Goal: Obtain resource: Download file/media

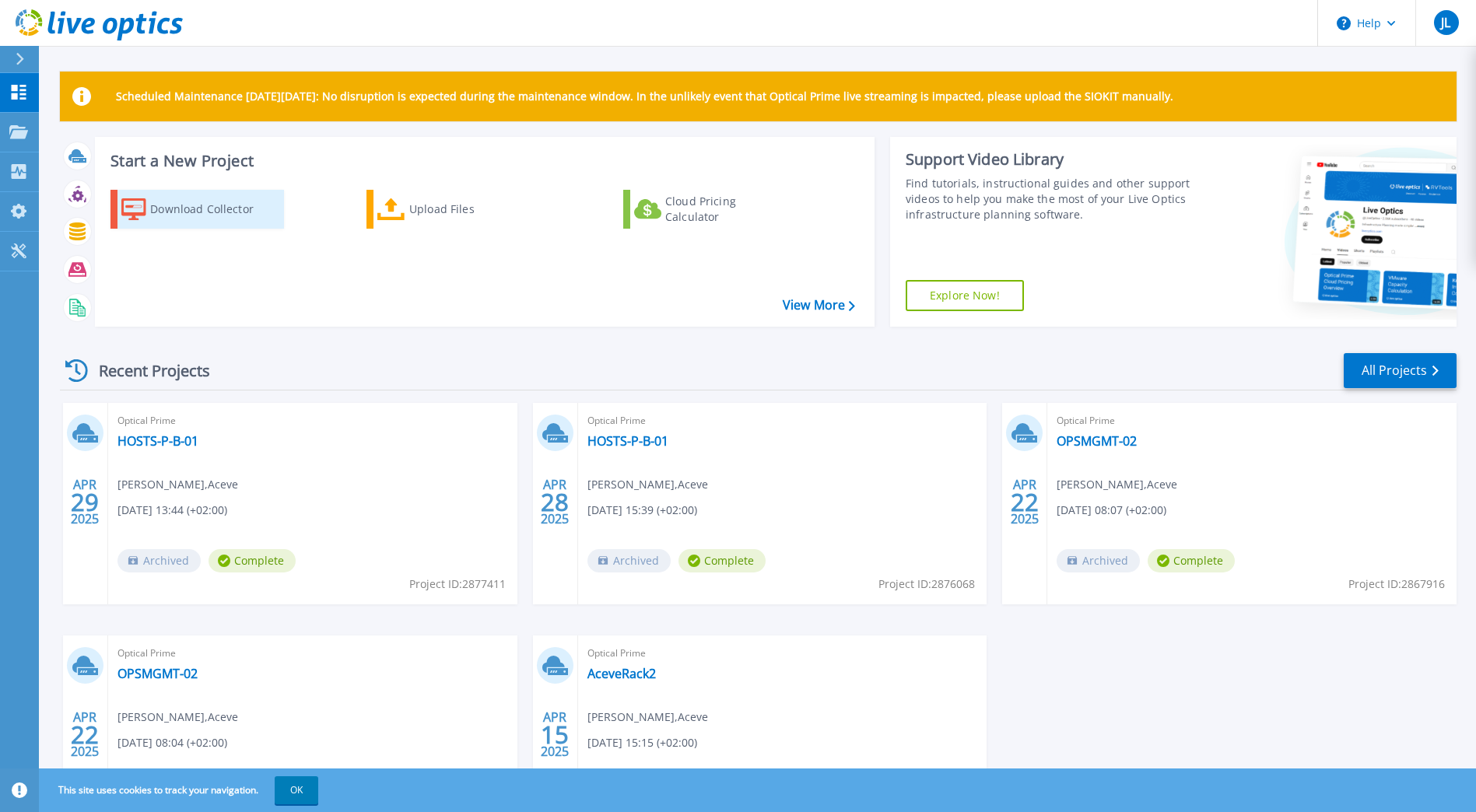
click at [191, 218] on div "Download Collector" at bounding box center [212, 209] width 124 height 31
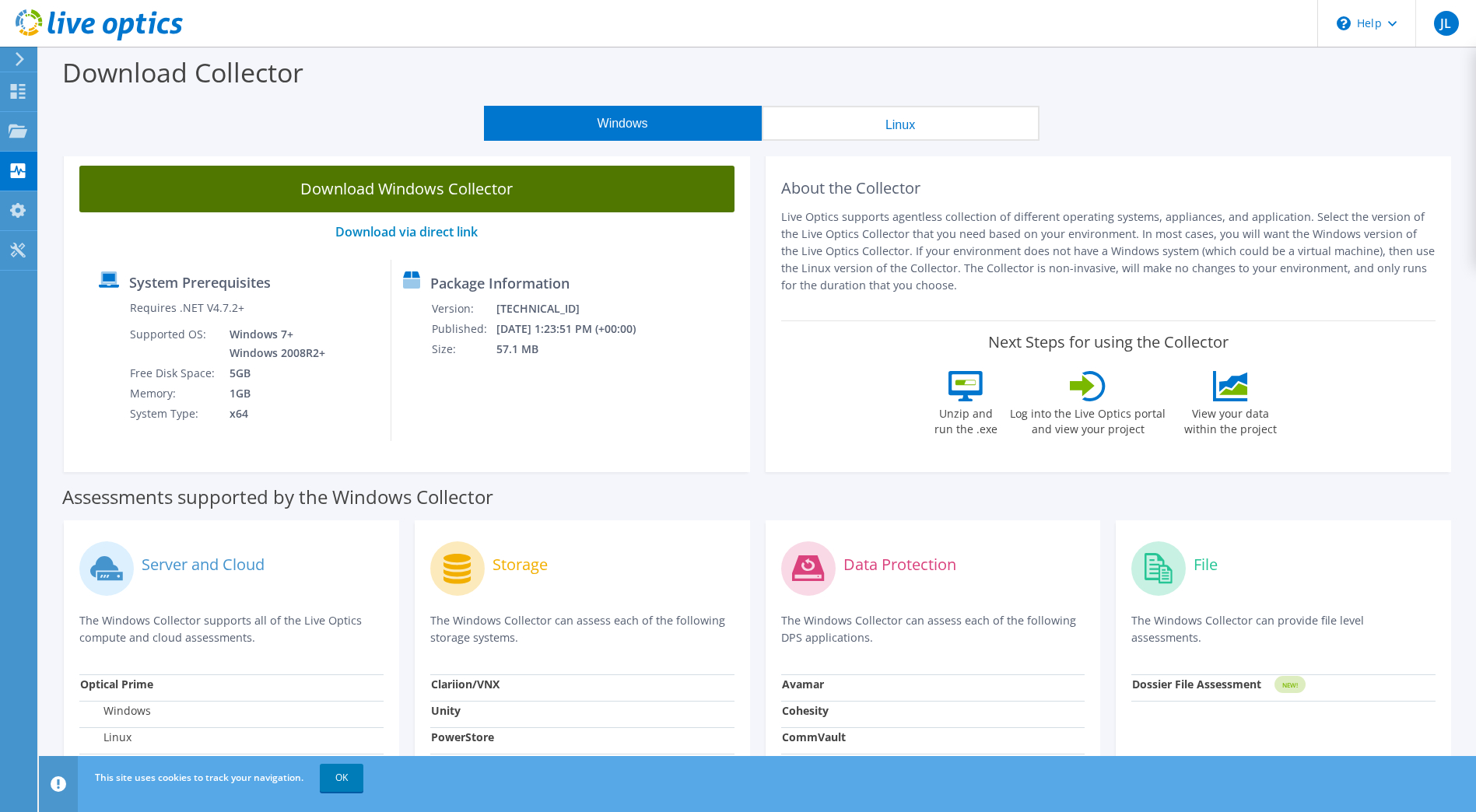
click at [311, 185] on link "Download Windows Collector" at bounding box center [406, 188] width 655 height 47
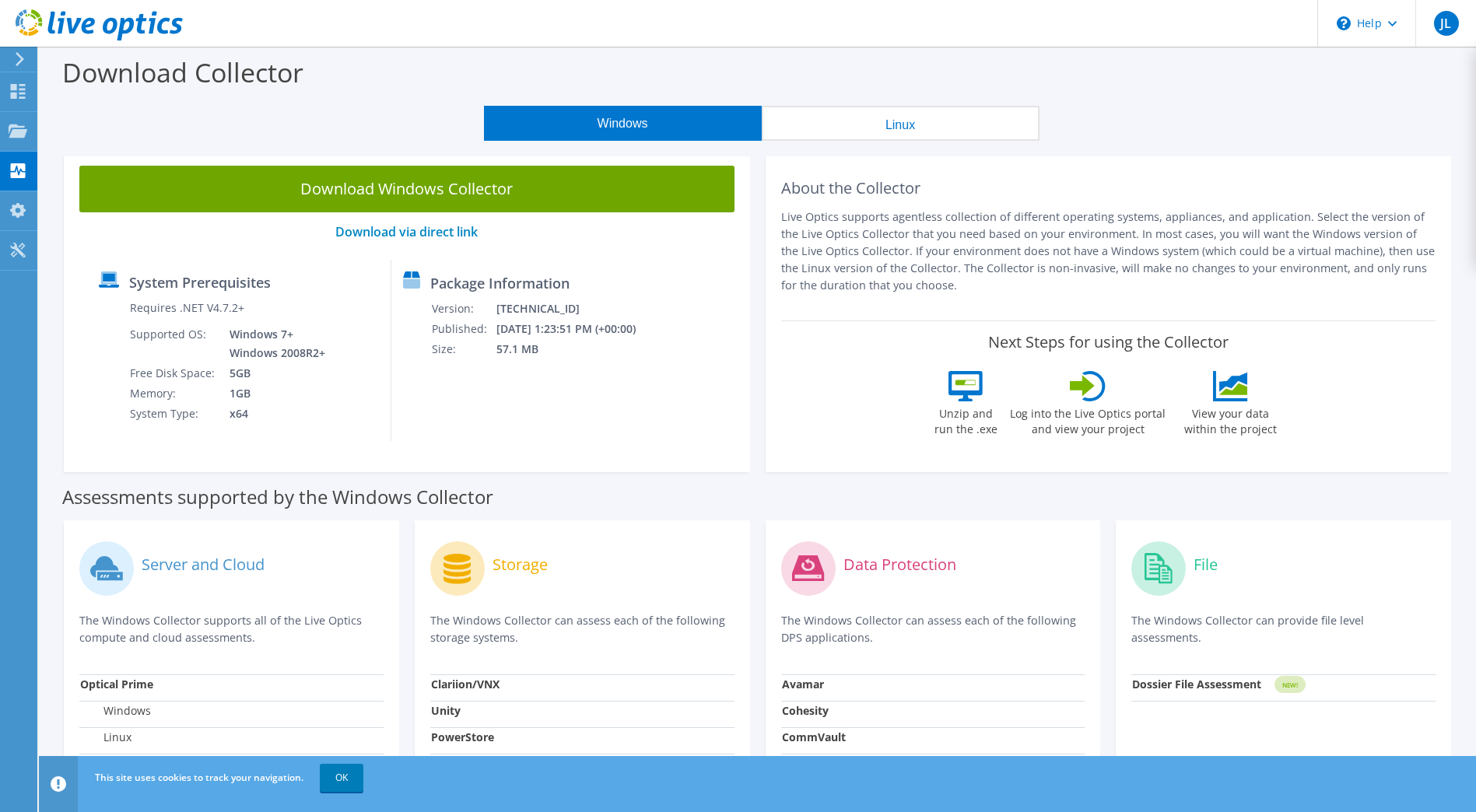
click at [21, 60] on use at bounding box center [19, 58] width 8 height 14
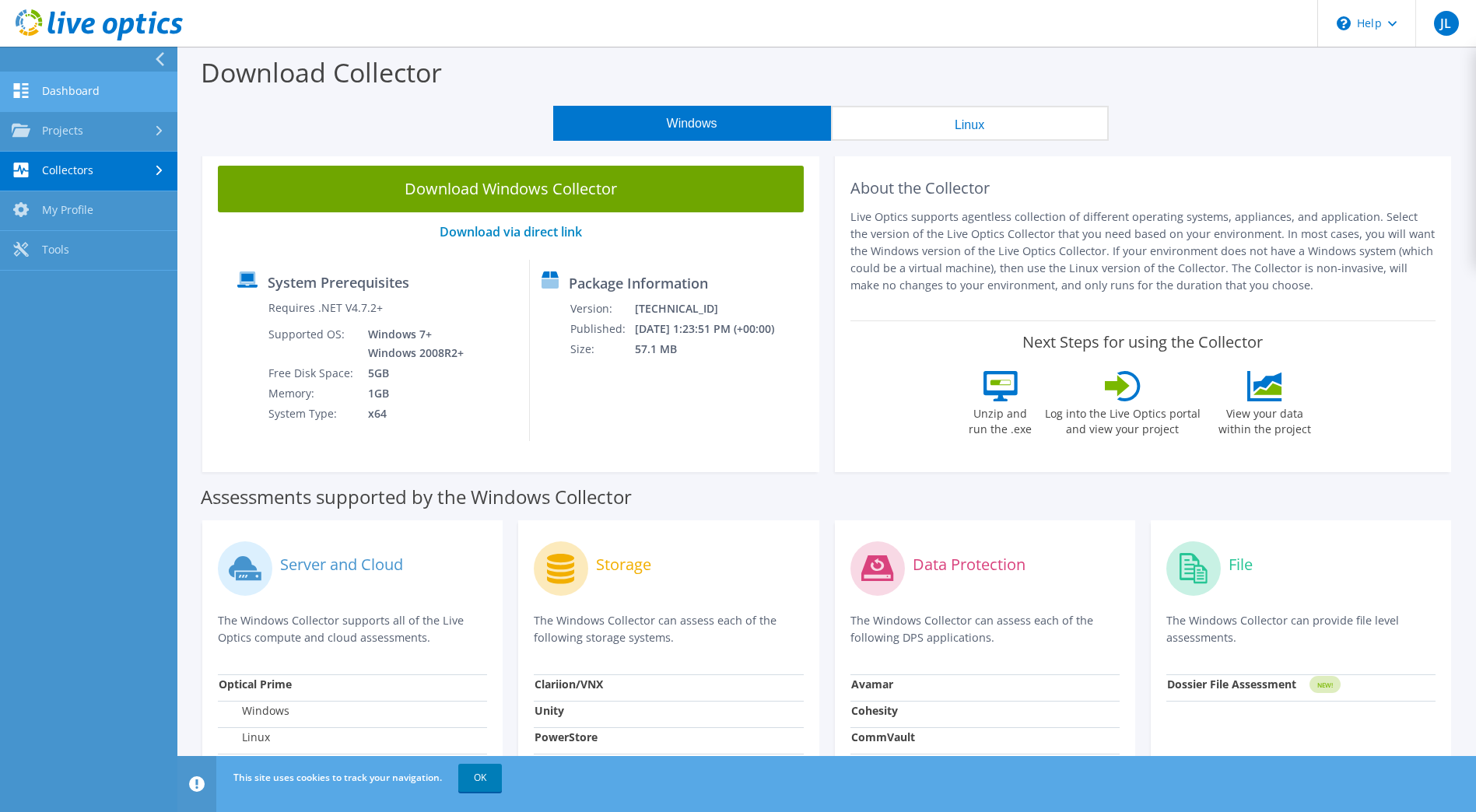
click at [45, 85] on link "Dashboard" at bounding box center [89, 91] width 177 height 39
click at [69, 122] on link "Projects" at bounding box center [89, 132] width 177 height 39
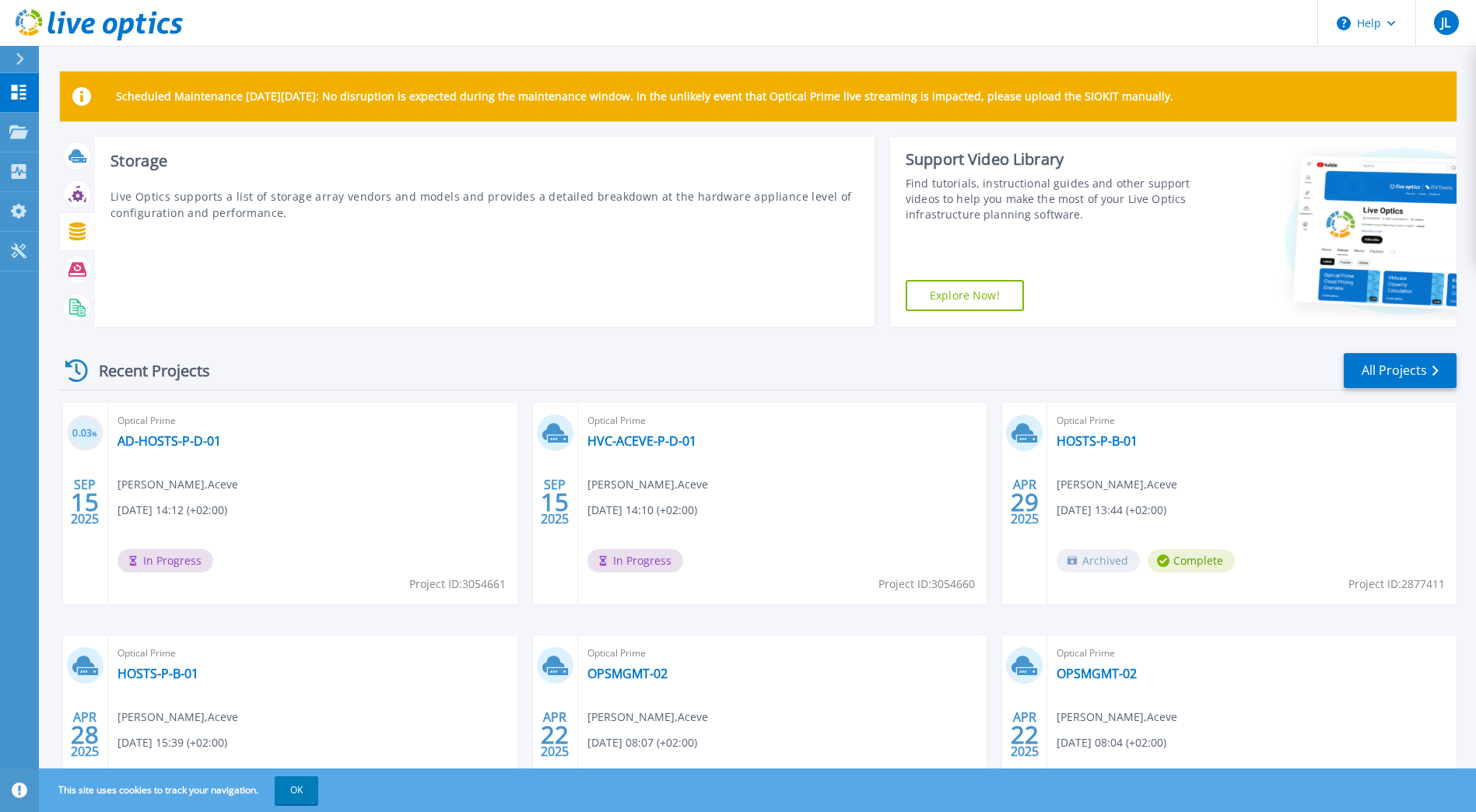
click at [79, 230] on icon at bounding box center [78, 232] width 16 height 18
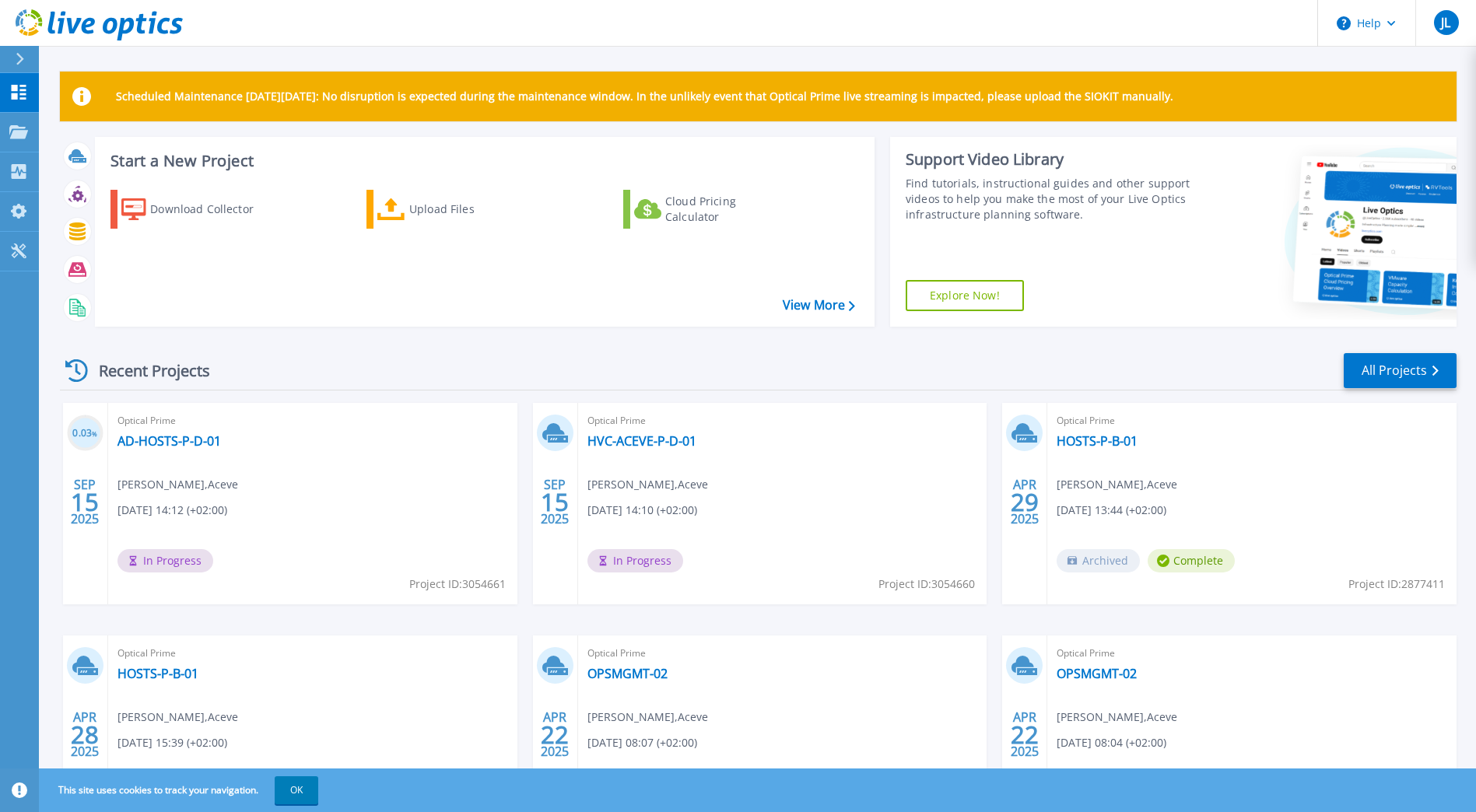
click at [552, 428] on icon at bounding box center [554, 431] width 23 height 17
click at [303, 787] on button "OK" at bounding box center [297, 790] width 44 height 28
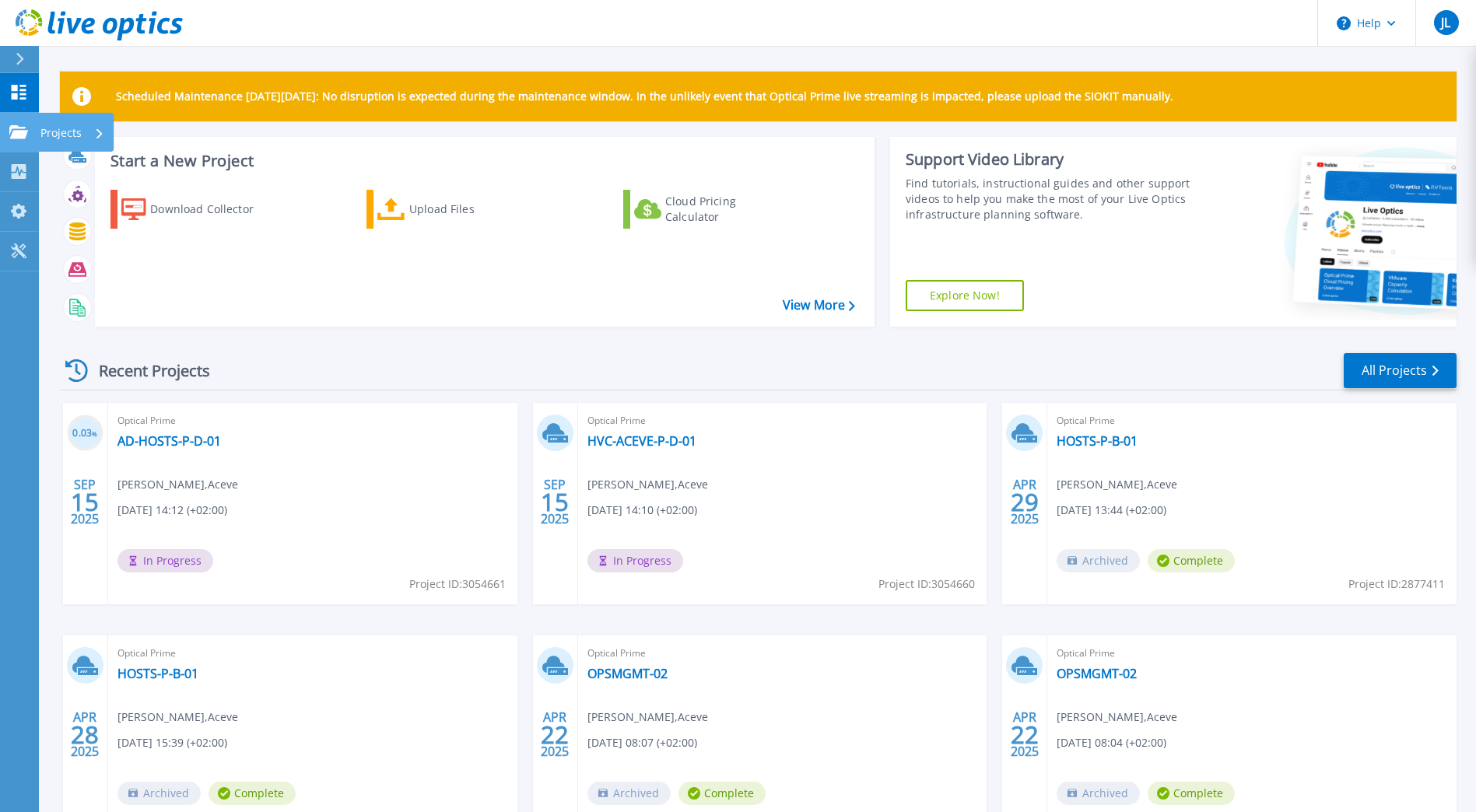
click at [19, 129] on icon at bounding box center [18, 132] width 18 height 13
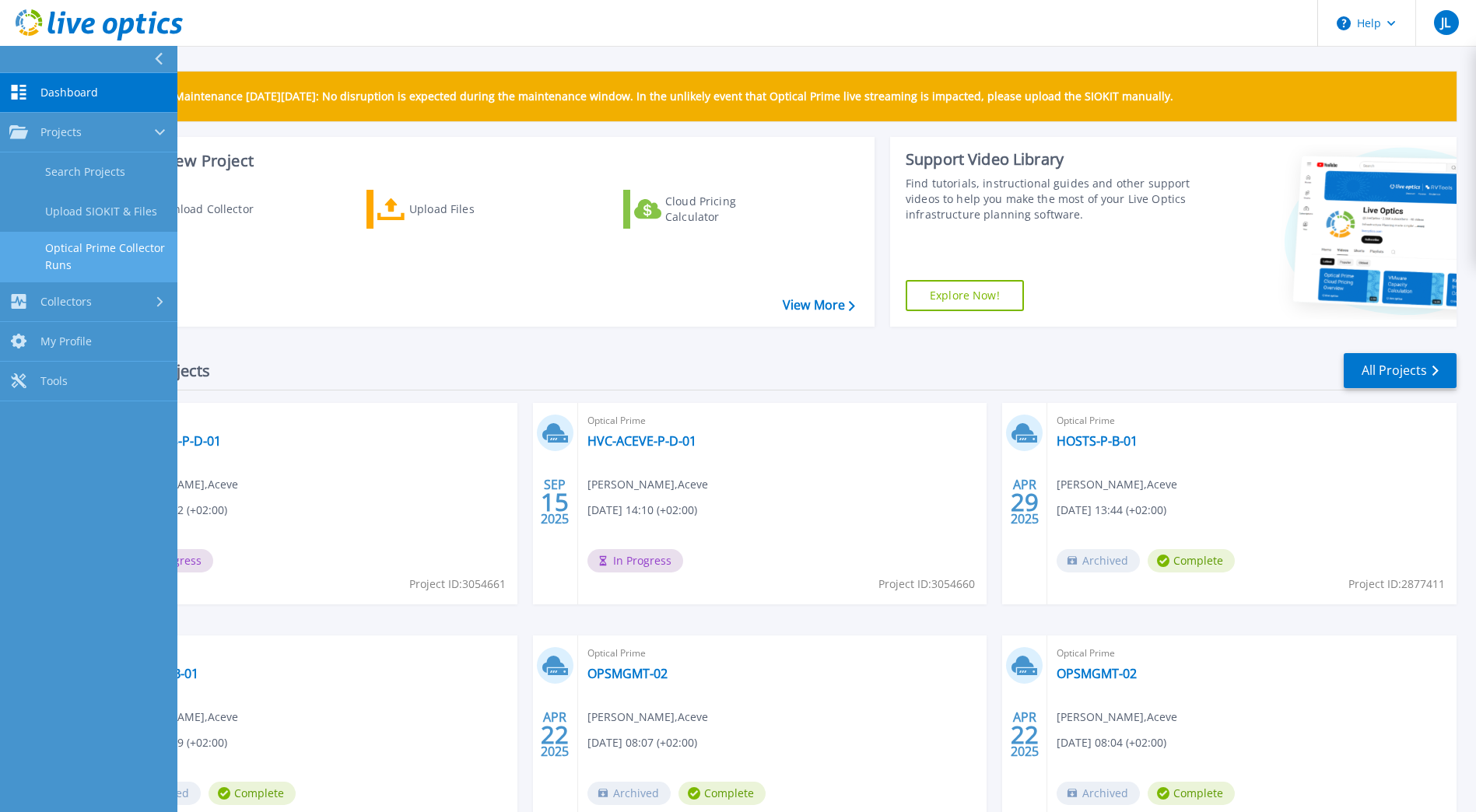
click at [130, 247] on link "Optical Prime Collector Runs" at bounding box center [89, 257] width 177 height 50
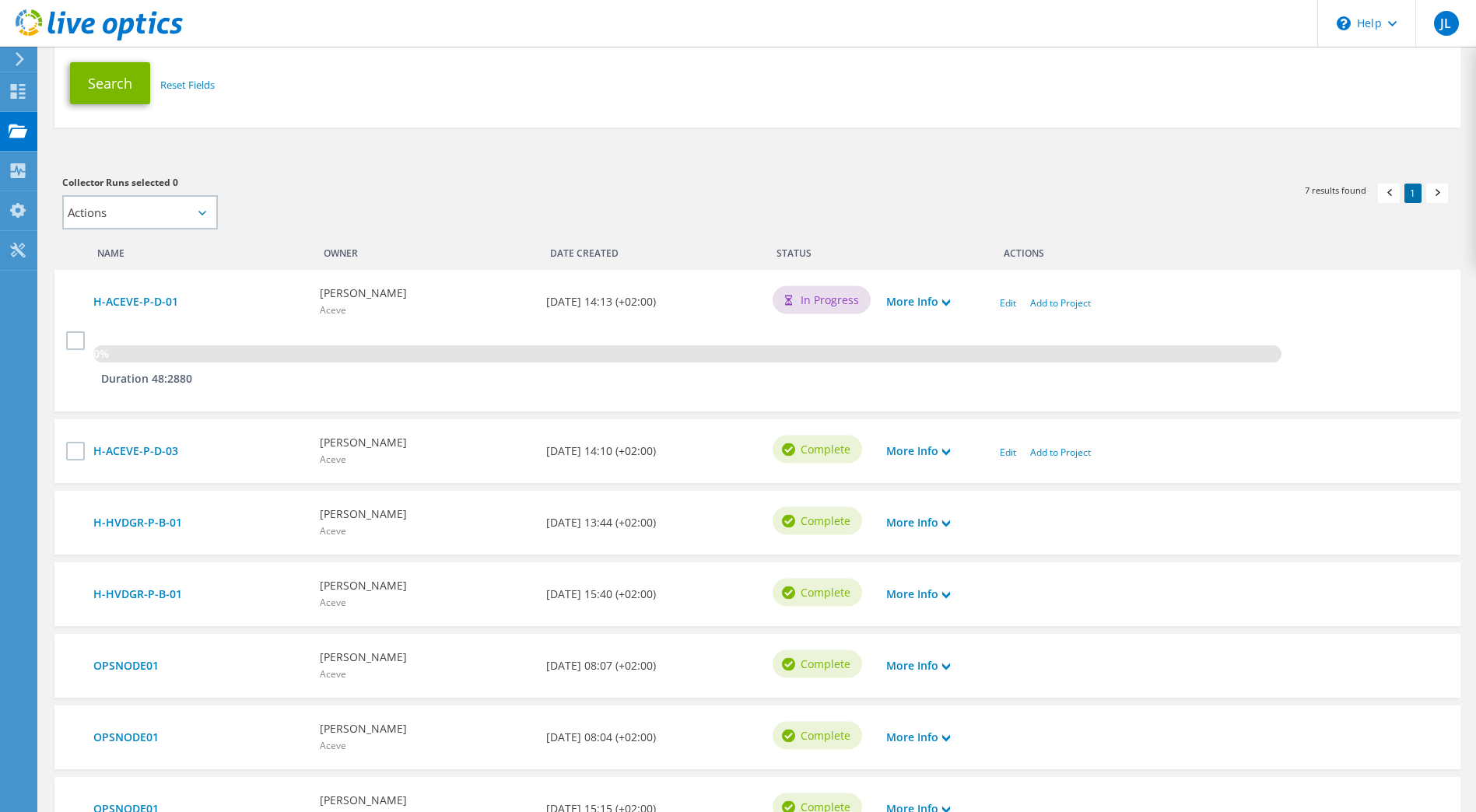
scroll to position [274, 0]
click at [74, 444] on label at bounding box center [77, 453] width 23 height 18
click at [0, 0] on input "checkbox" at bounding box center [0, 0] width 0 height 0
click at [209, 212] on select "Actions Add to new project Add to existing project" at bounding box center [140, 213] width 155 height 34
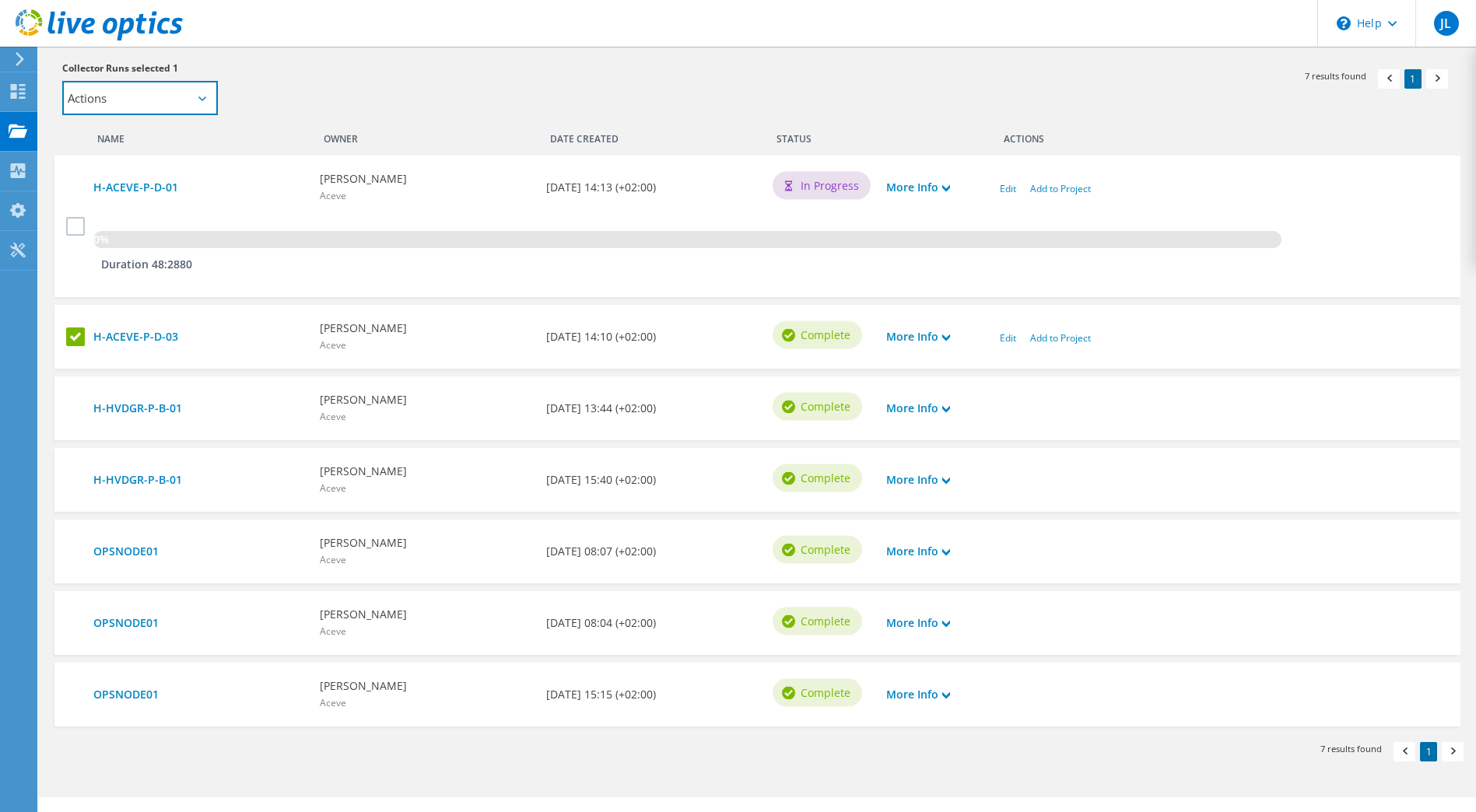
scroll to position [385, 0]
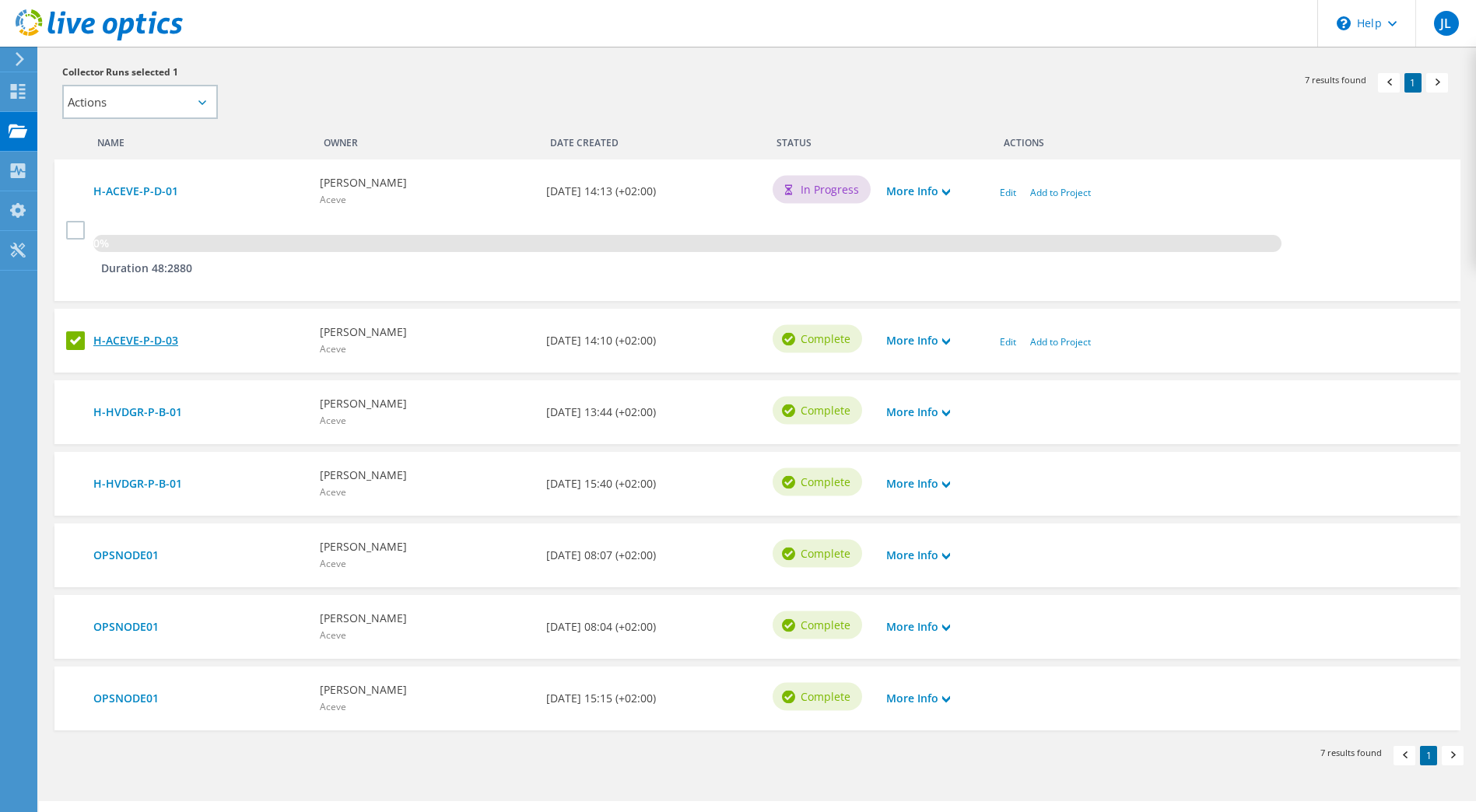
click at [160, 336] on link "H-ACEVE-P-D-03" at bounding box center [198, 341] width 211 height 17
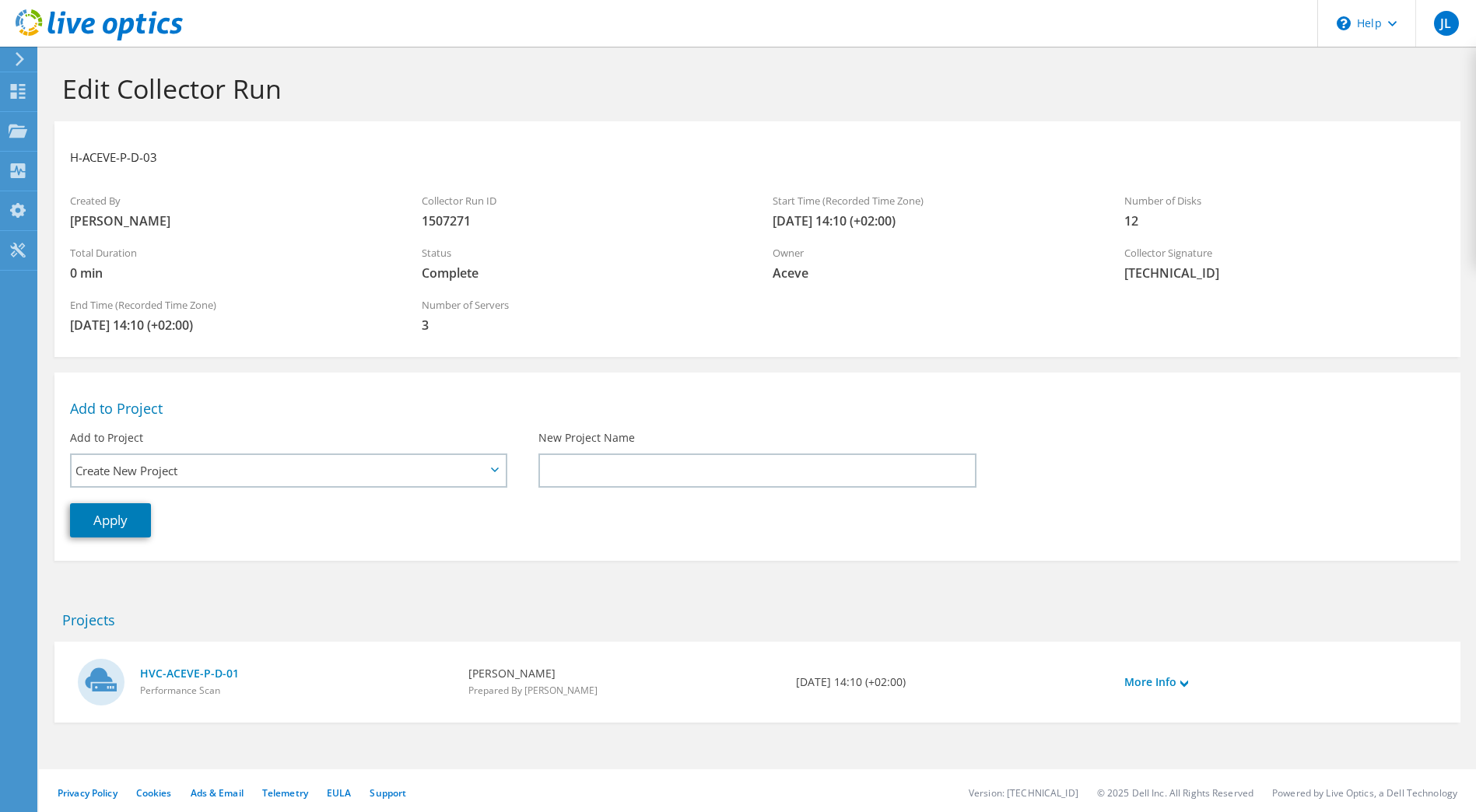
scroll to position [4, 0]
click at [219, 670] on link "HVC-ACEVE-P-D-01" at bounding box center [296, 670] width 312 height 17
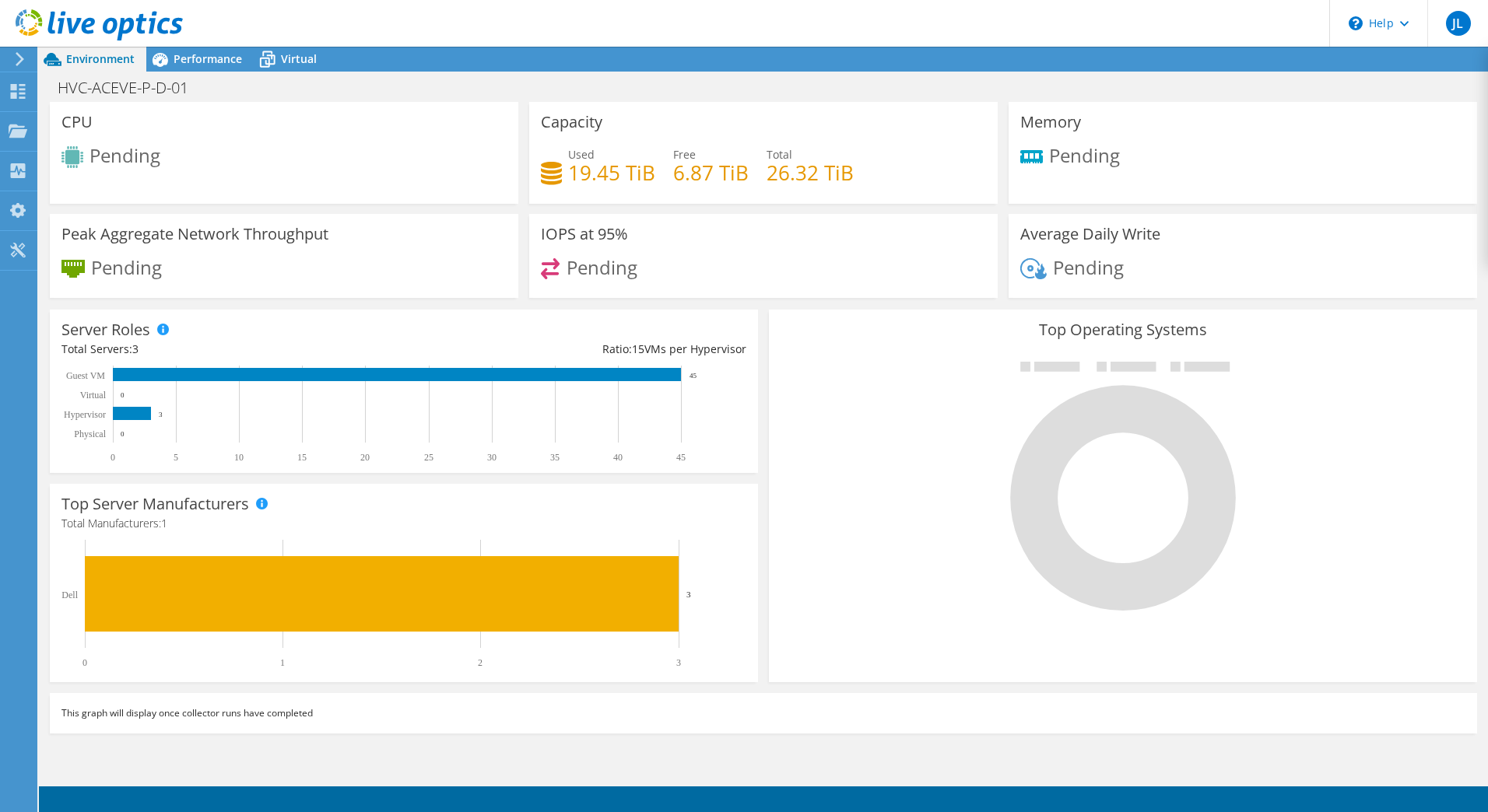
click at [14, 55] on icon at bounding box center [19, 58] width 12 height 14
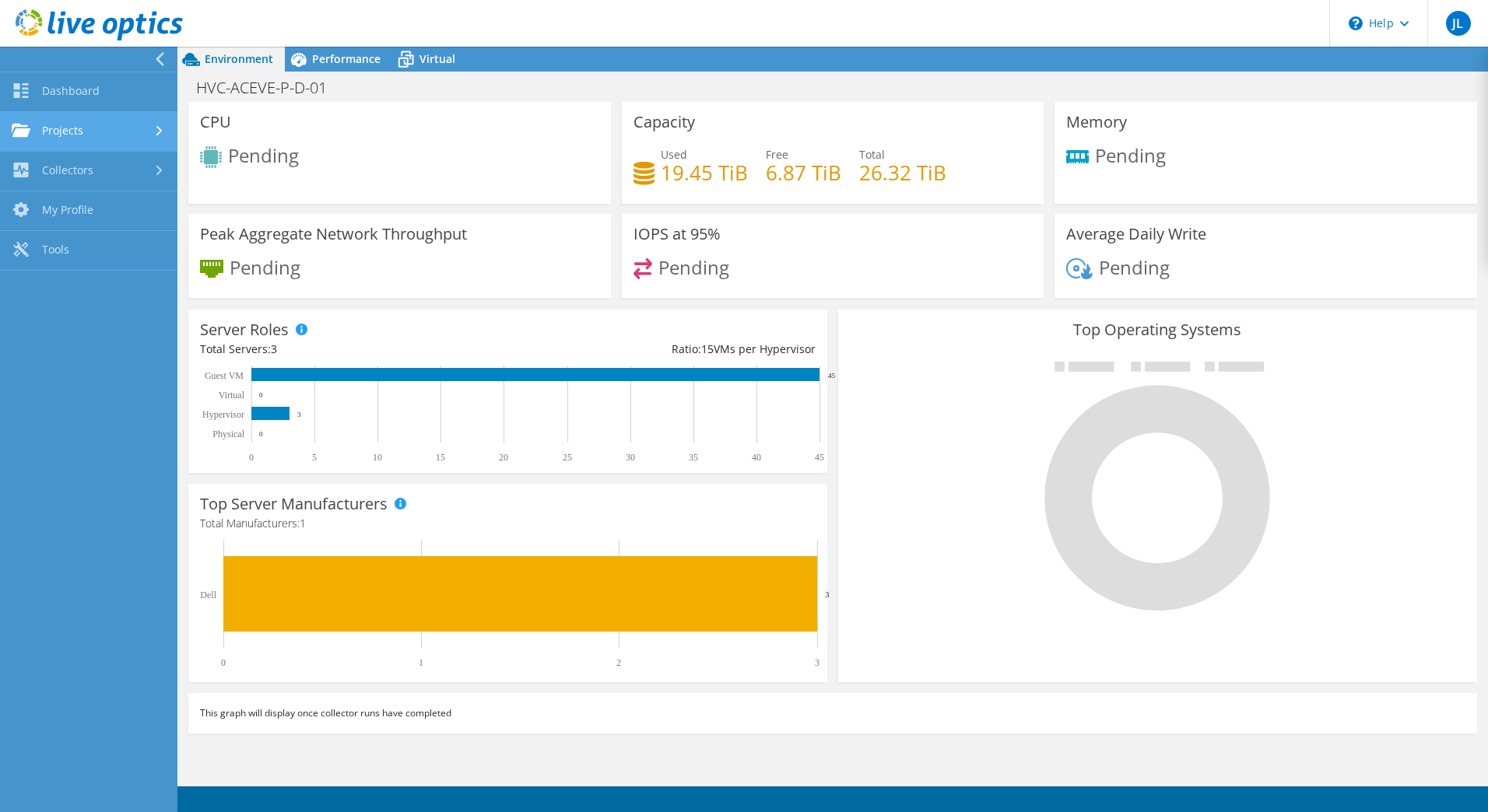
click at [84, 121] on link "Projects" at bounding box center [89, 132] width 177 height 39
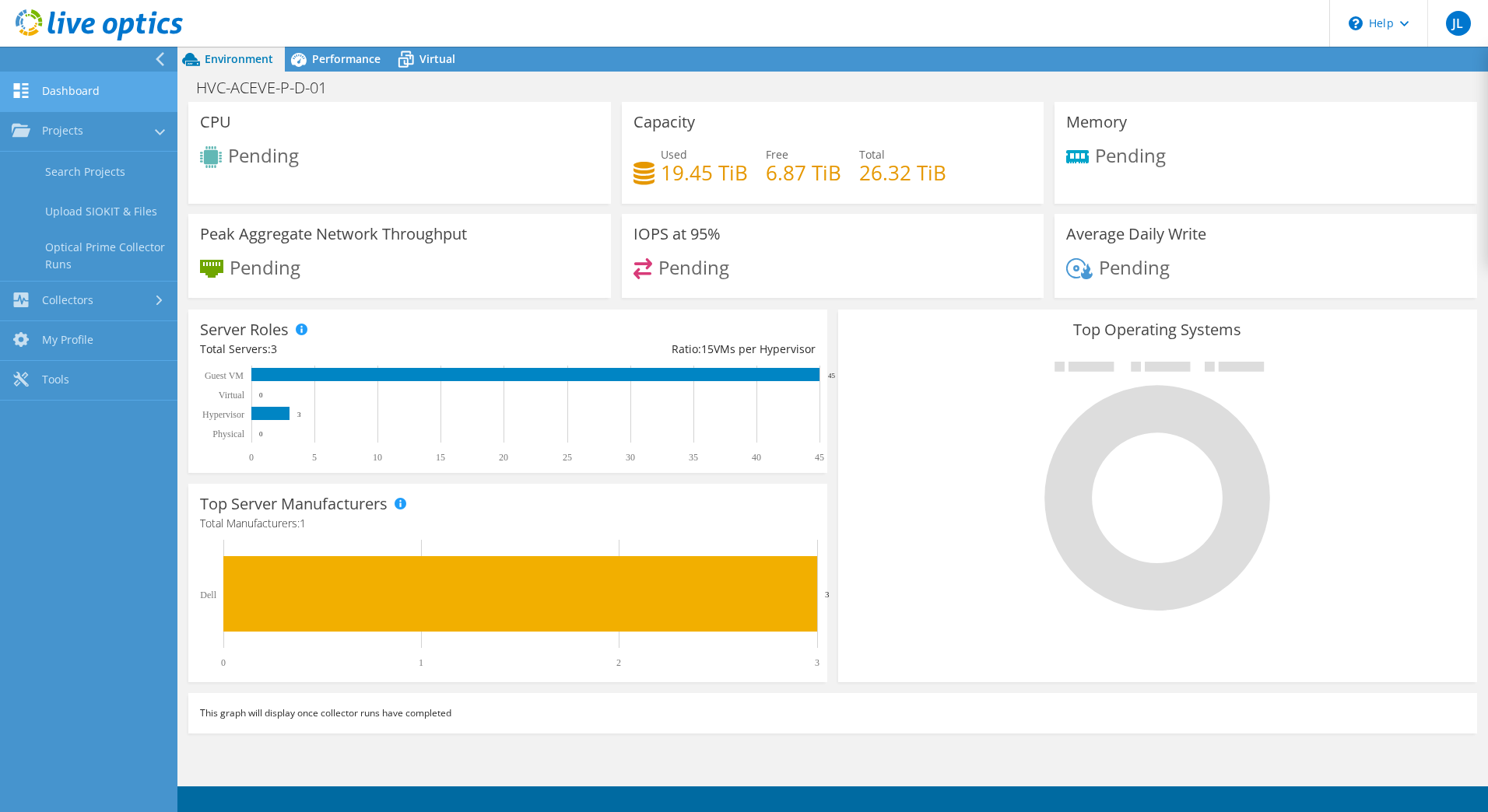
click at [106, 79] on link "Dashboard" at bounding box center [89, 91] width 177 height 39
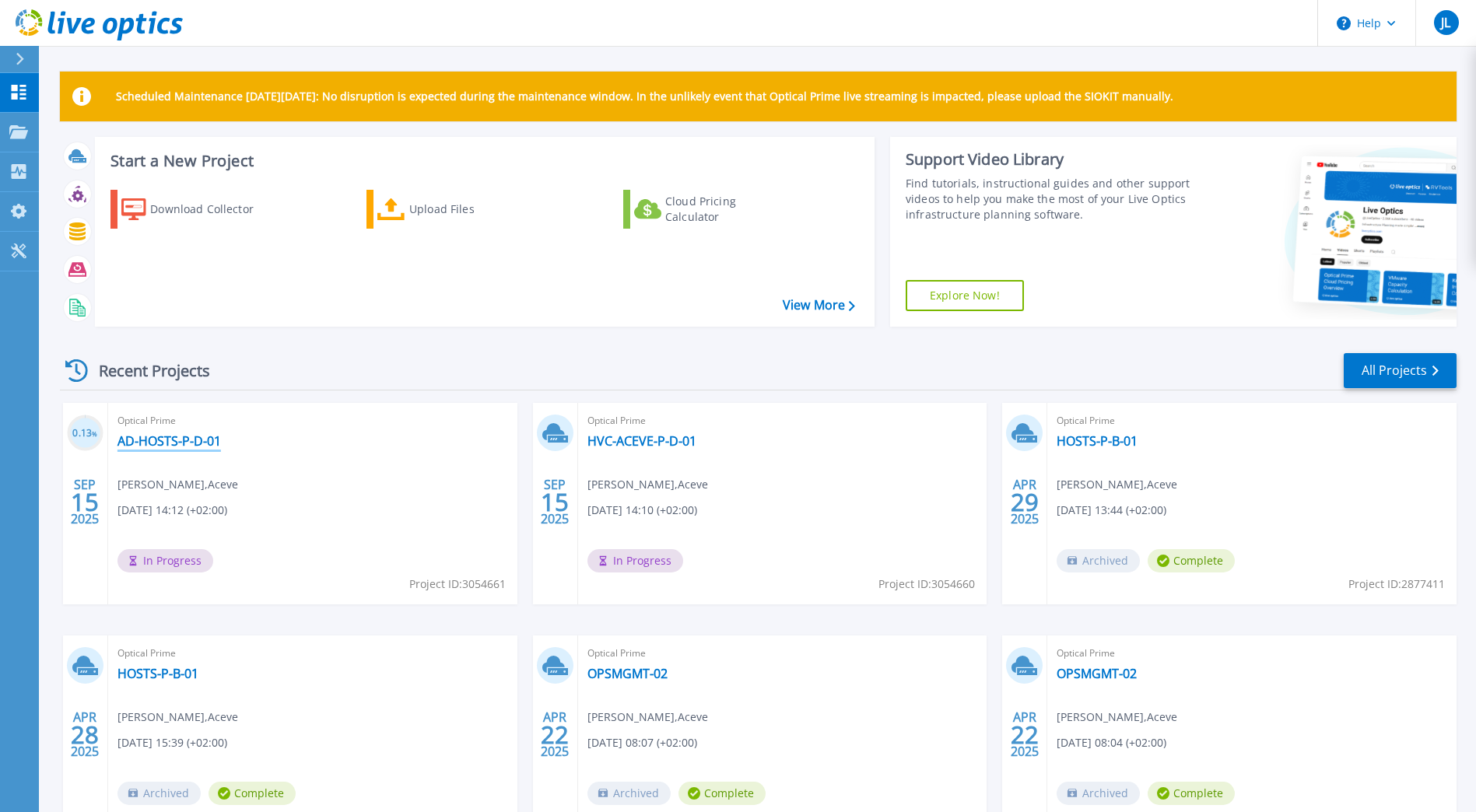
click at [131, 438] on link "AD-HOSTS-P-D-01" at bounding box center [169, 440] width 103 height 16
